Goal: Find specific page/section: Find specific page/section

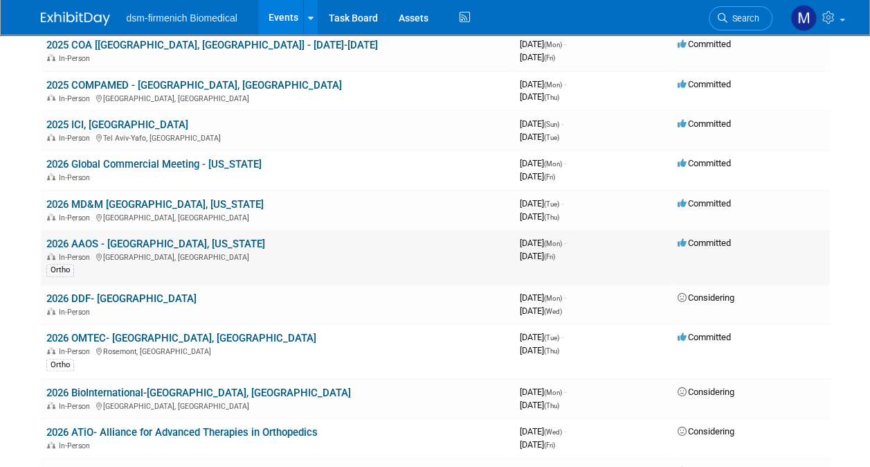
scroll to position [138, 0]
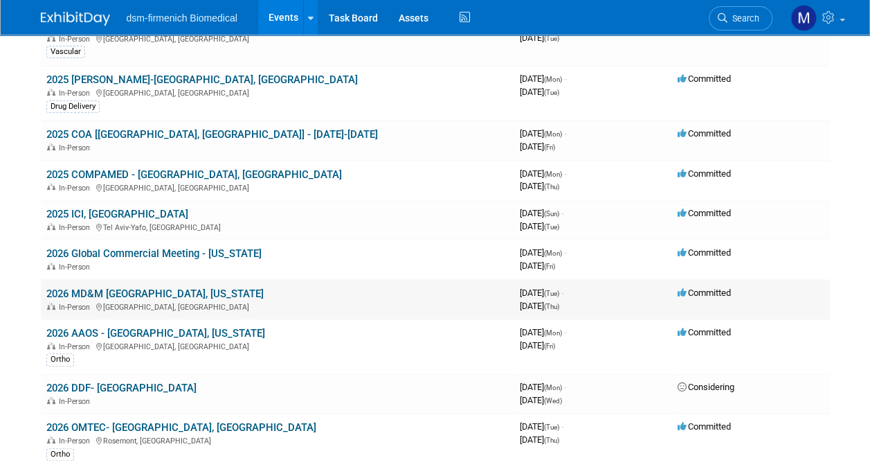
click at [145, 301] on div "In-Person [GEOGRAPHIC_DATA], [GEOGRAPHIC_DATA]" at bounding box center [277, 305] width 462 height 11
click at [132, 298] on td "2026 MD&M [GEOGRAPHIC_DATA], [US_STATE] In-Person [GEOGRAPHIC_DATA], [GEOGRAPHI…" at bounding box center [278, 299] width 474 height 39
drag, startPoint x: 132, startPoint y: 298, endPoint x: 155, endPoint y: 291, distance: 24.3
click at [155, 291] on link "2026 MD&M [GEOGRAPHIC_DATA], [US_STATE]" at bounding box center [154, 293] width 217 height 12
